Goal: Information Seeking & Learning: Learn about a topic

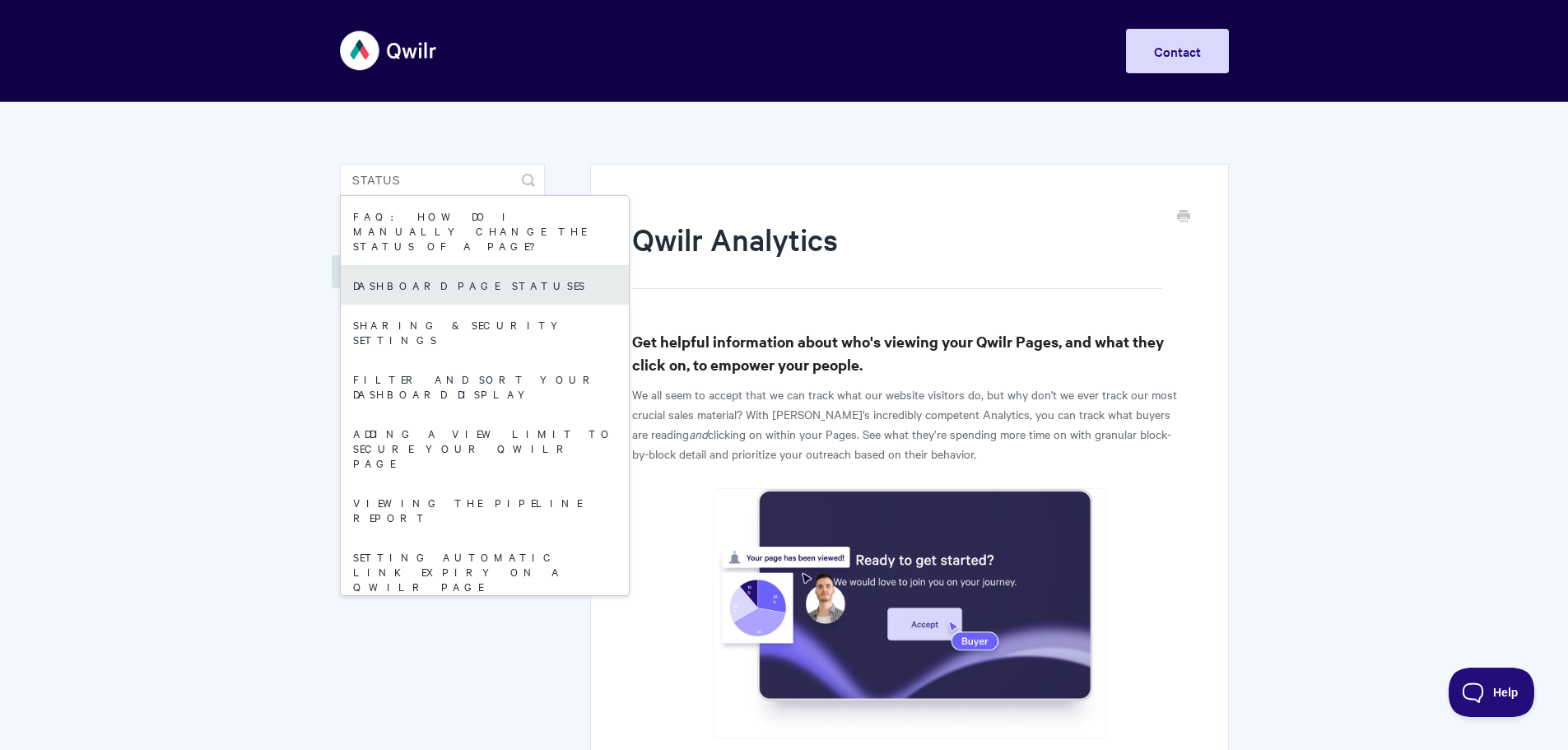
type input "status"
click at [401, 265] on link "Dashboard page statuses" at bounding box center [484, 284] width 288 height 39
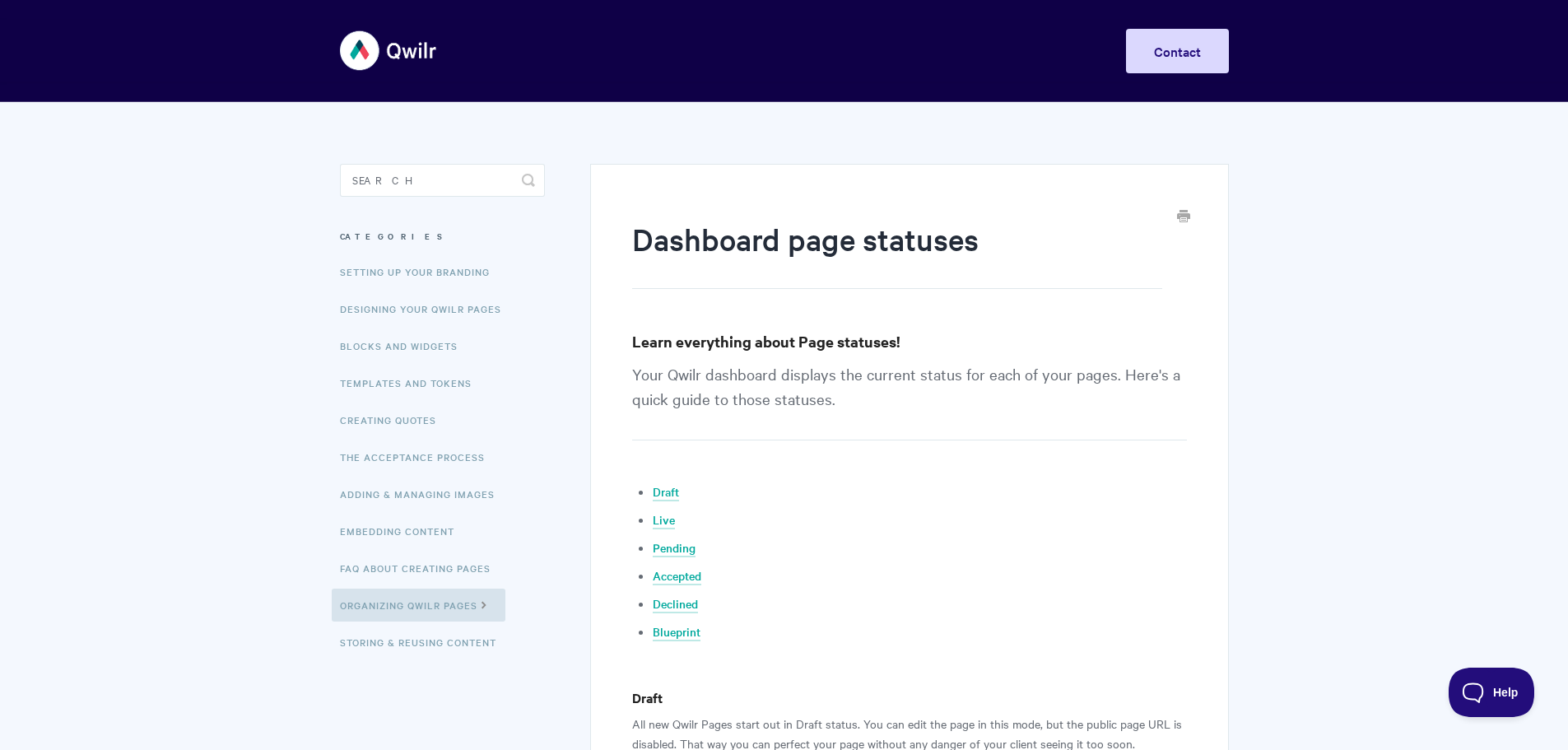
click at [1183, 216] on icon "Print this Article" at bounding box center [1183, 215] width 13 height 13
click at [375, 349] on link "Blocks and Widgets" at bounding box center [401, 346] width 139 height 33
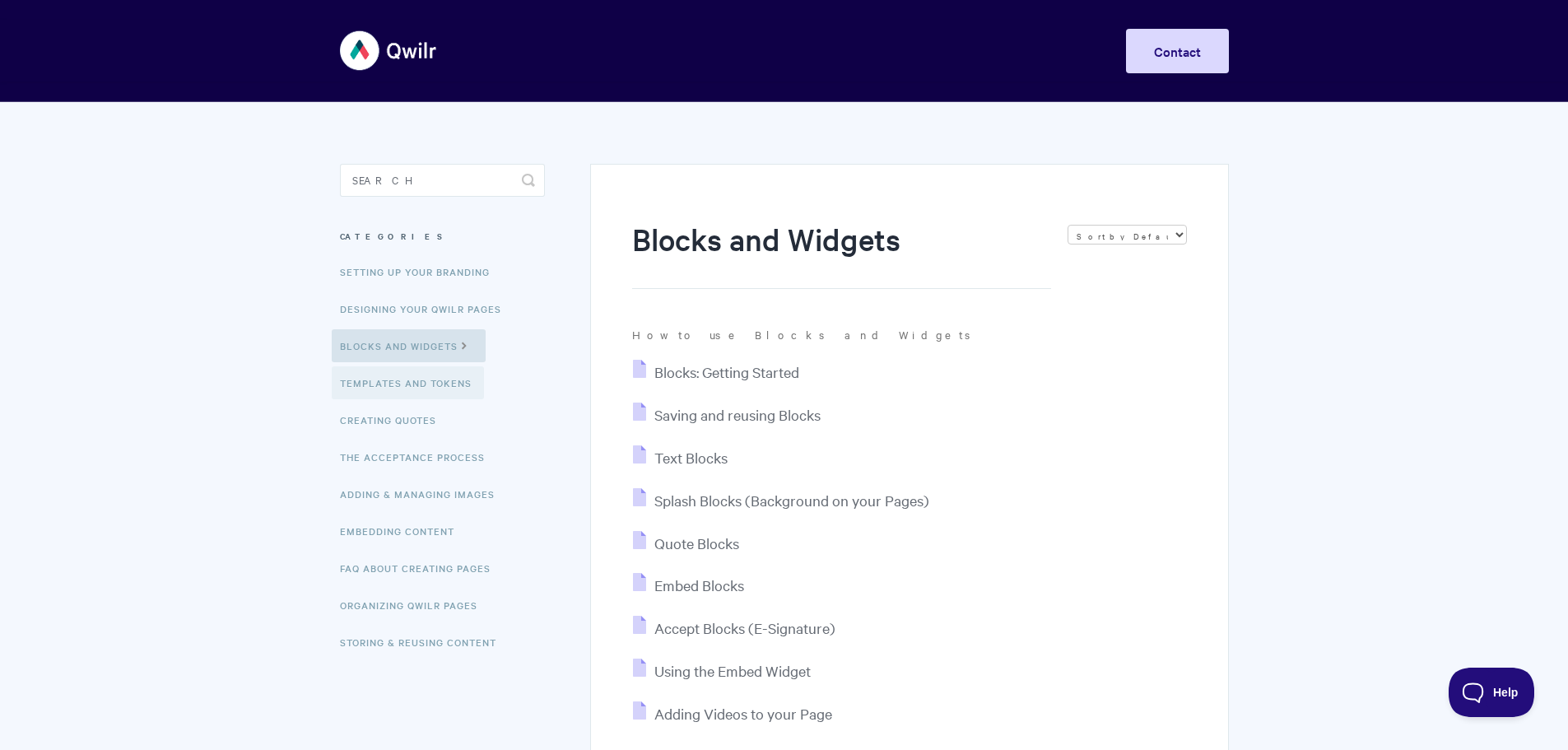
click at [379, 376] on link "Templates and Tokens" at bounding box center [408, 383] width 152 height 33
